Goal: Information Seeking & Learning: Learn about a topic

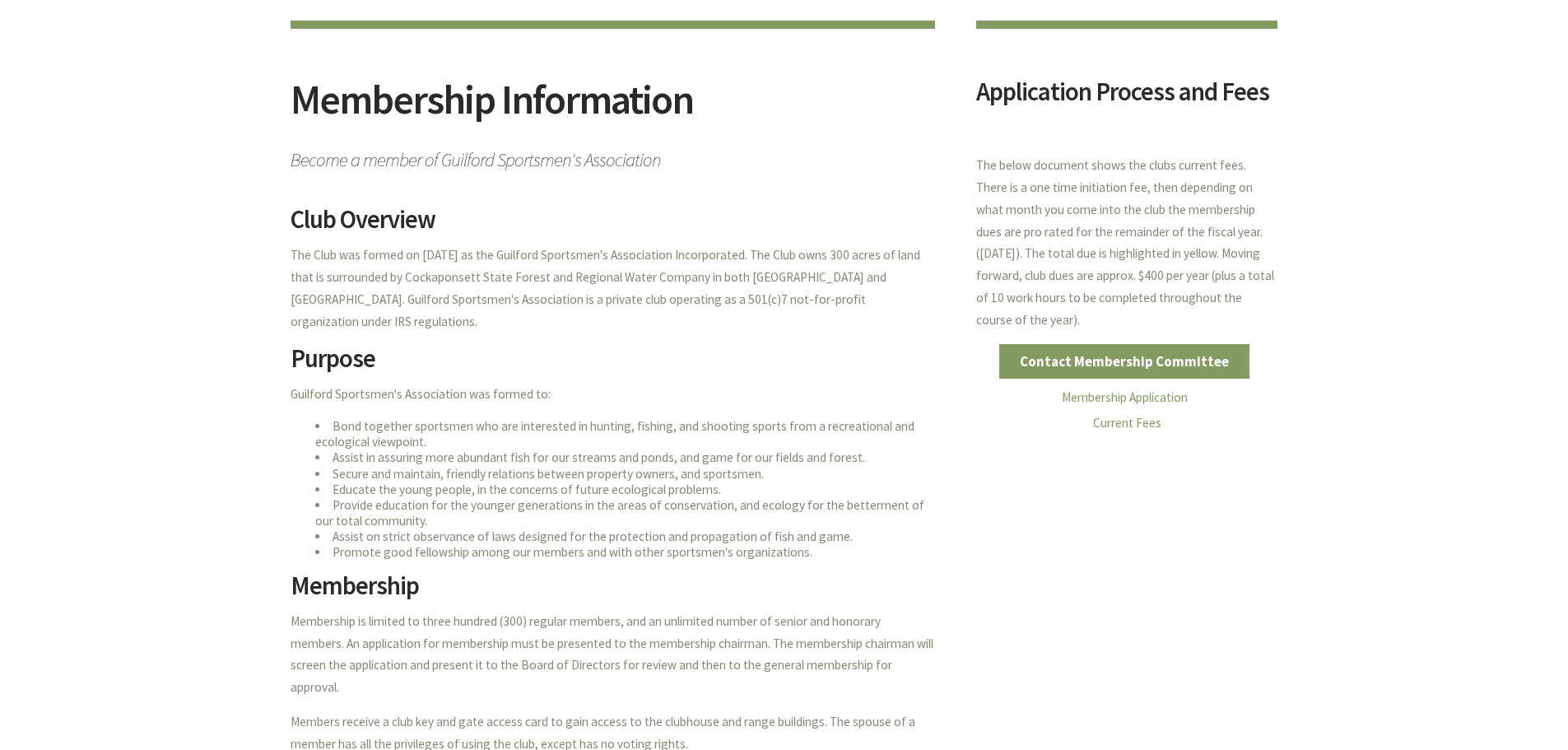
scroll to position [165, 0]
click at [1135, 423] on link "Current Fees" at bounding box center [1126, 420] width 68 height 16
click at [1156, 398] on link "Membership Application" at bounding box center [1125, 395] width 126 height 16
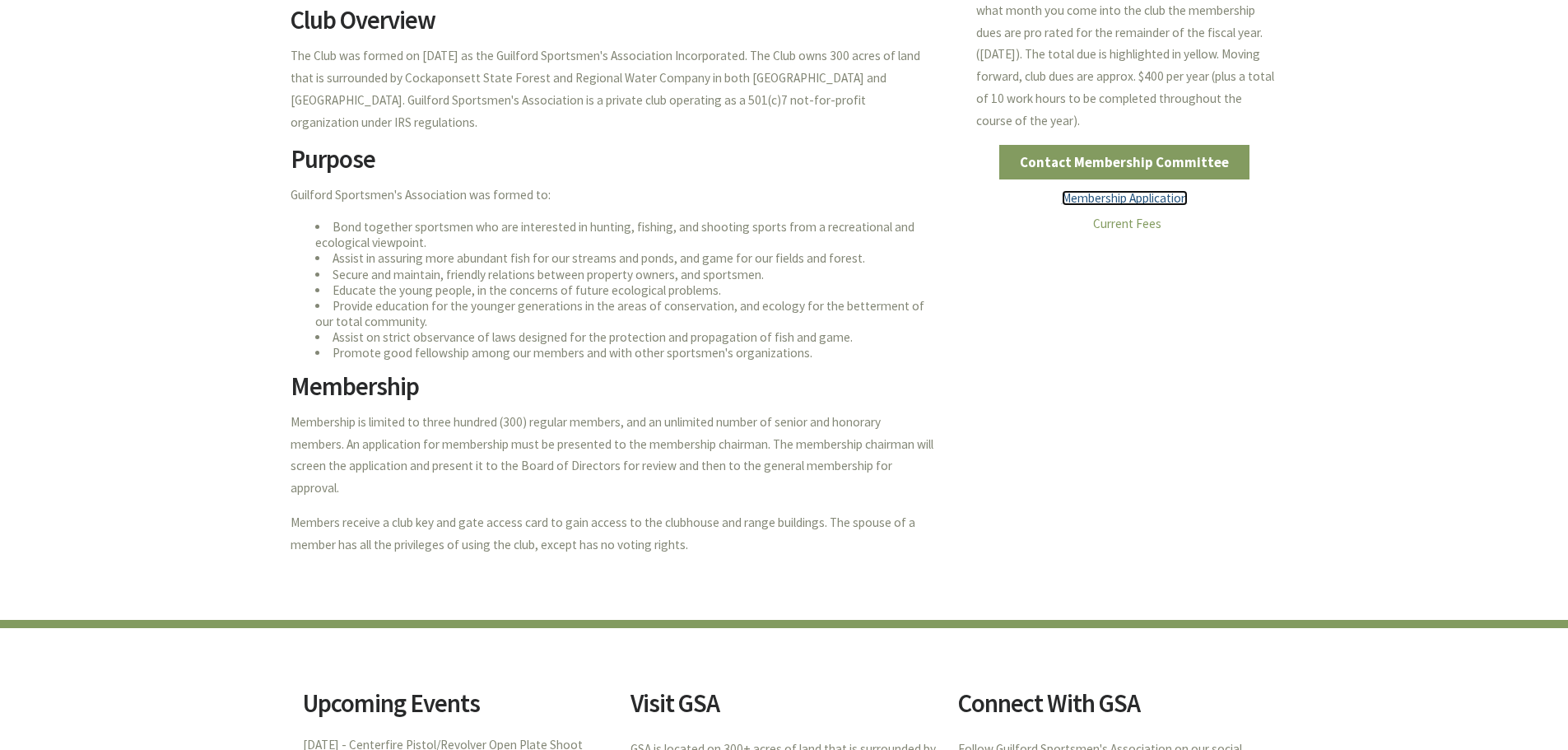
scroll to position [0, 0]
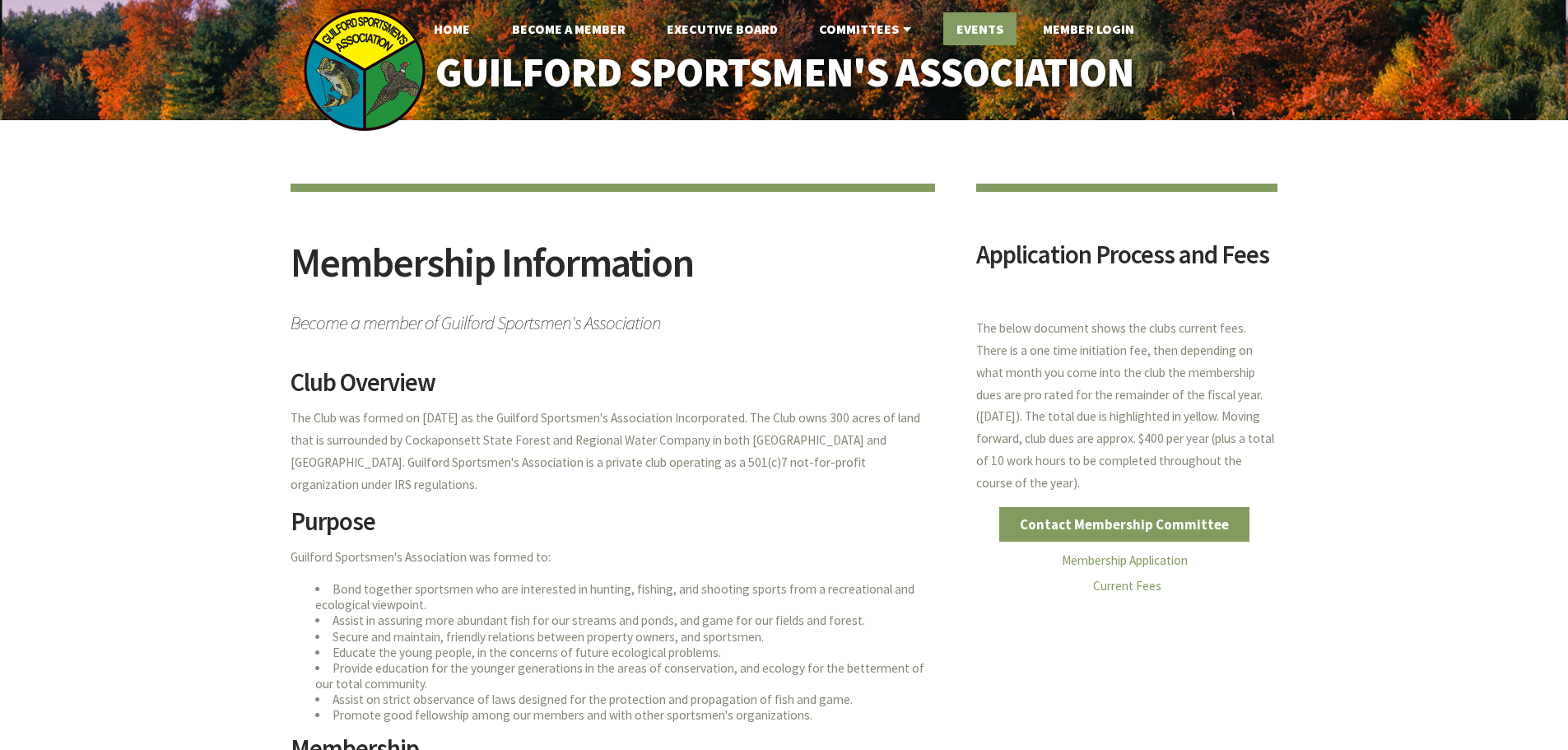
click at [975, 36] on link "Events" at bounding box center [980, 29] width 73 height 33
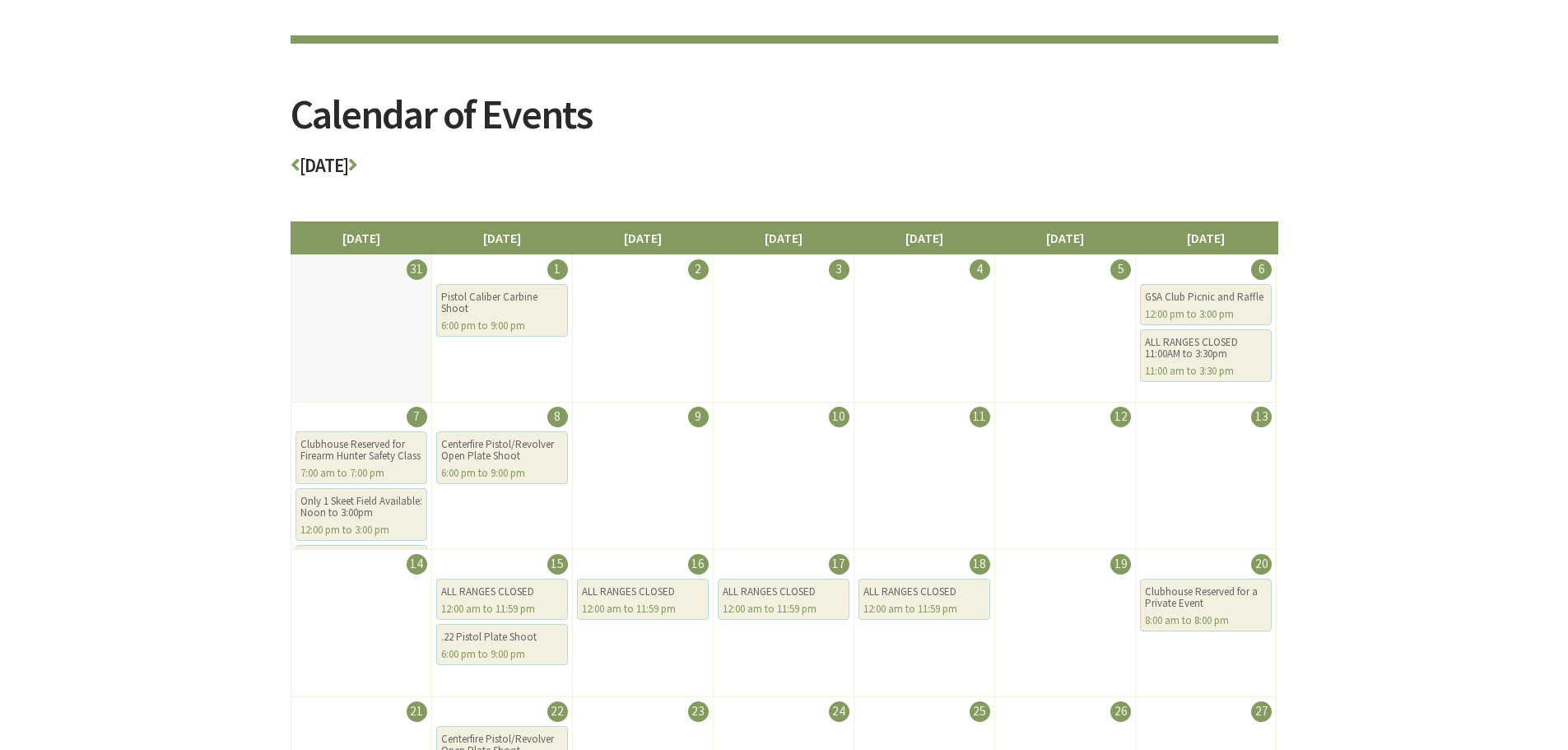
scroll to position [165, 0]
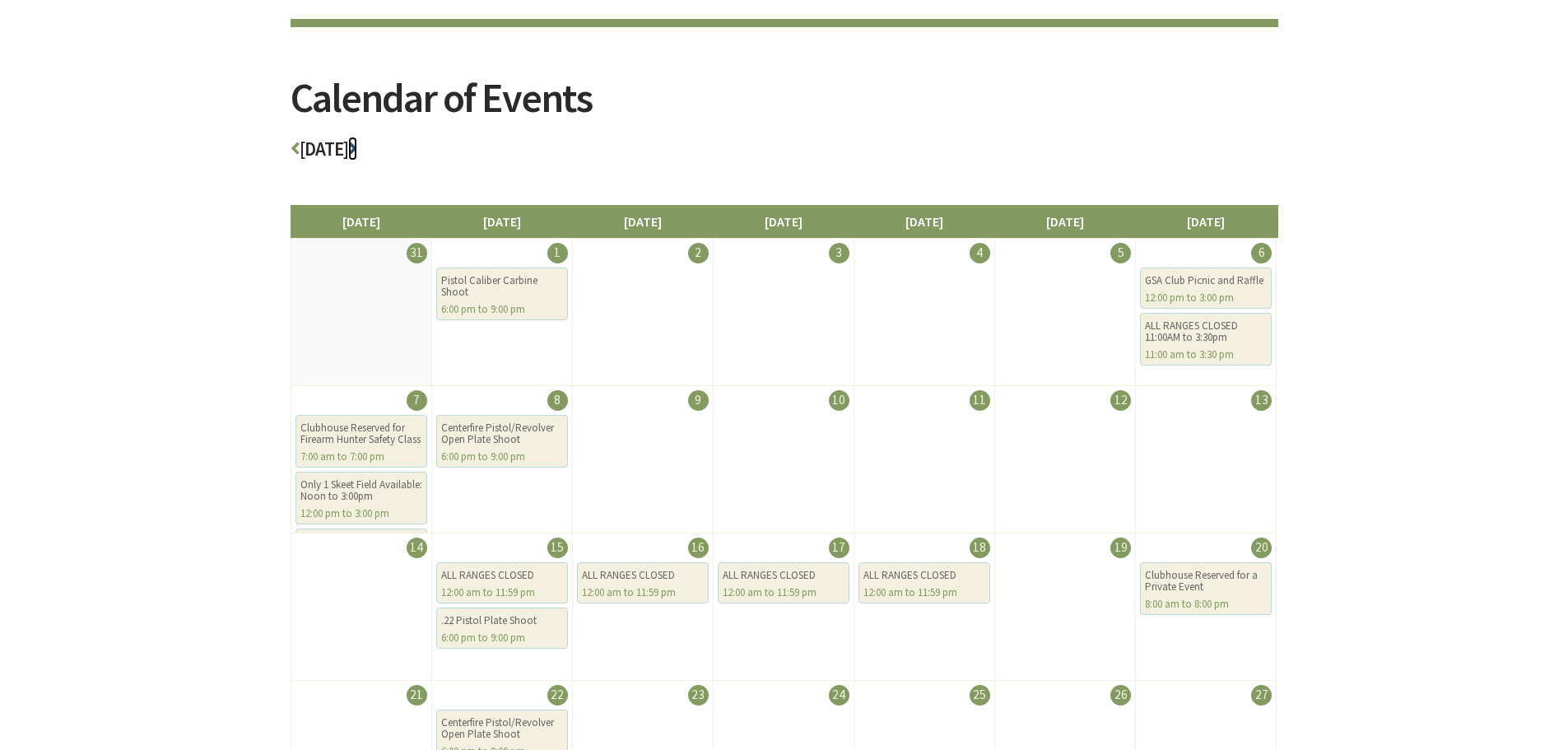
click at [358, 153] on icon at bounding box center [353, 148] width 9 height 19
